Goal: Task Accomplishment & Management: Manage account settings

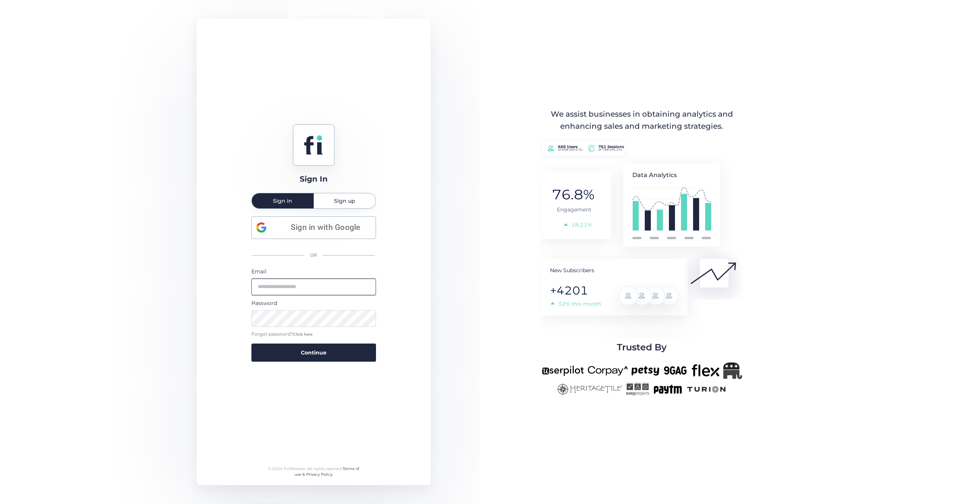
type input "**********"
click at [313, 354] on span "Continue" at bounding box center [314, 352] width 26 height 8
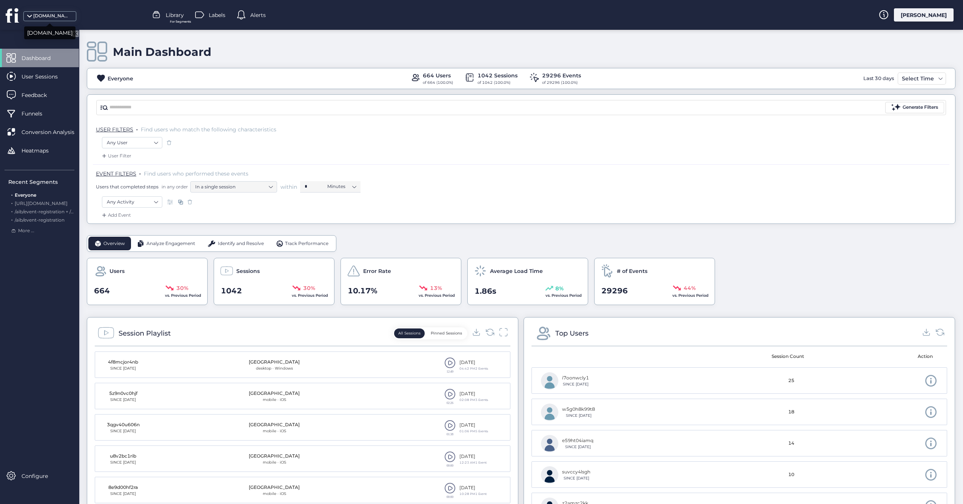
click at [51, 17] on div "[DOMAIN_NAME]" at bounding box center [52, 15] width 38 height 7
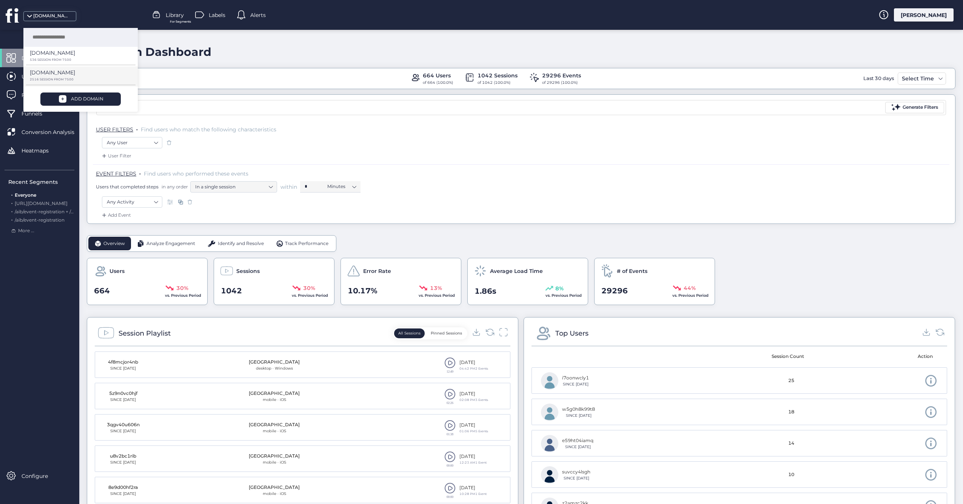
click at [61, 57] on p "scenetobelieve.com.au" at bounding box center [52, 53] width 45 height 8
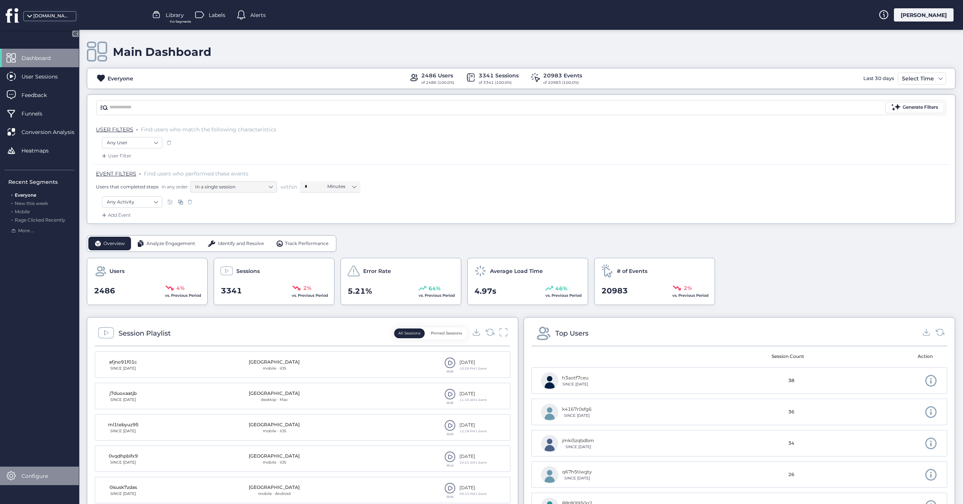
click at [36, 478] on span "Configure" at bounding box center [41, 476] width 38 height 8
click at [29, 426] on div "Dashboard User Sessions Feedback Funnels Conversion Analysis Heatmaps Recent Se…" at bounding box center [39, 267] width 79 height 436
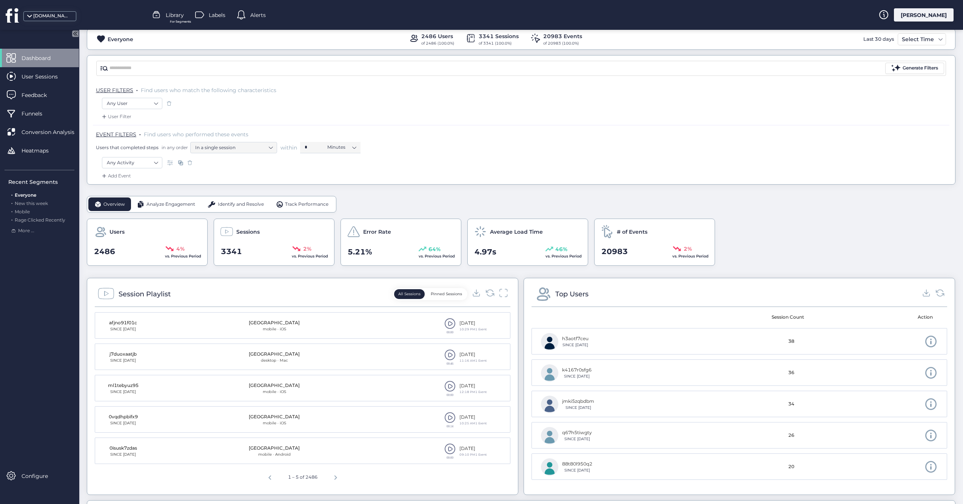
scroll to position [57, 0]
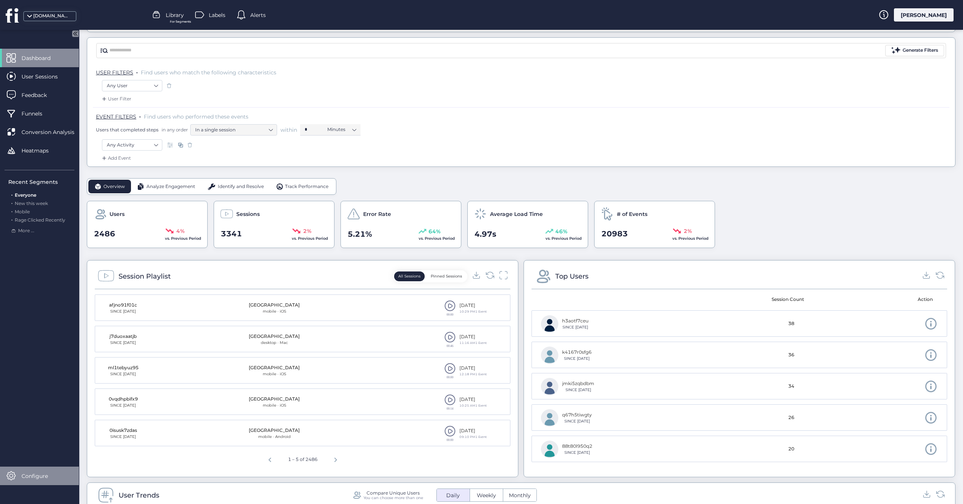
click at [35, 477] on span "Configure" at bounding box center [41, 476] width 38 height 8
click at [105, 446] on div "Settings" at bounding box center [107, 447] width 32 height 8
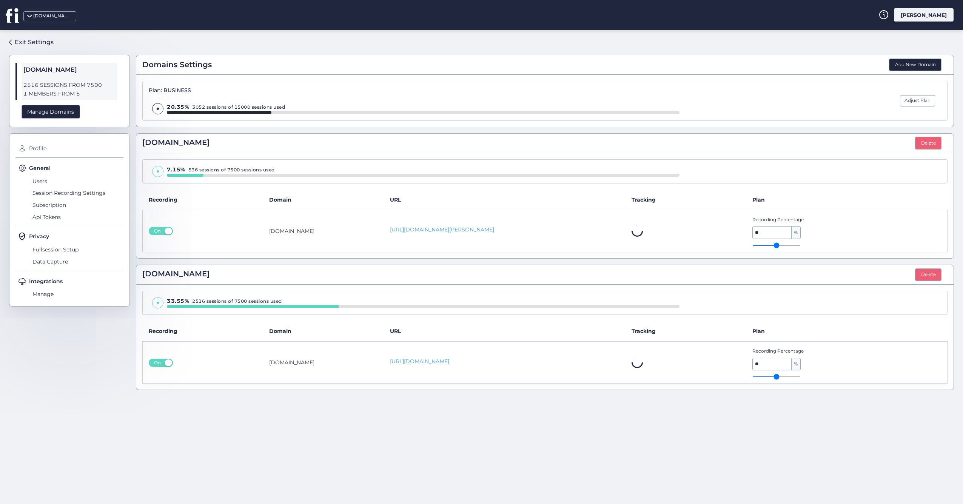
drag, startPoint x: 57, startPoint y: 114, endPoint x: 62, endPoint y: 119, distance: 7.5
click at [57, 114] on div "Manage Domains" at bounding box center [51, 112] width 58 height 14
click at [518, 423] on div "Domains Settings Add New Domain Plan: BUSINESS 20.35% 3052 sessions of 15000 se…" at bounding box center [545, 264] width 818 height 456
click at [925, 275] on button "Delete" at bounding box center [928, 274] width 26 height 13
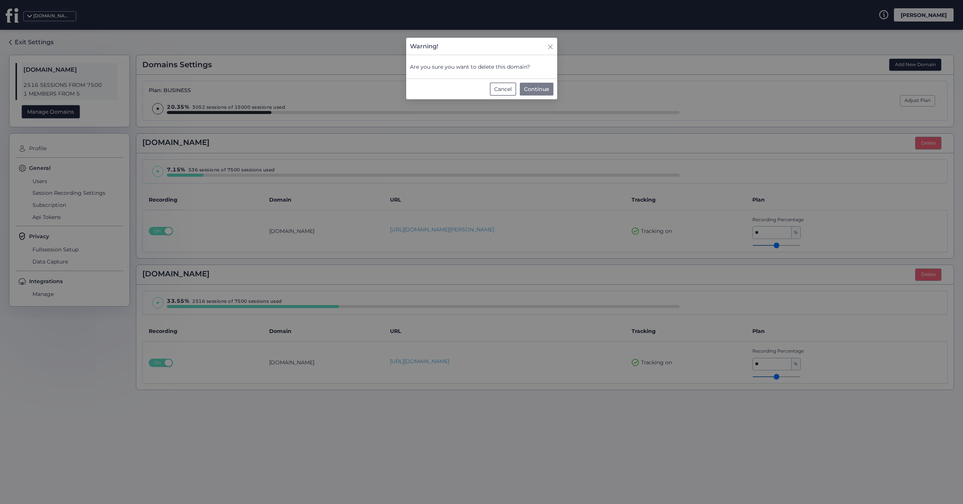
click at [542, 89] on span "Continue" at bounding box center [536, 89] width 25 height 8
